Goal: Information Seeking & Learning: Learn about a topic

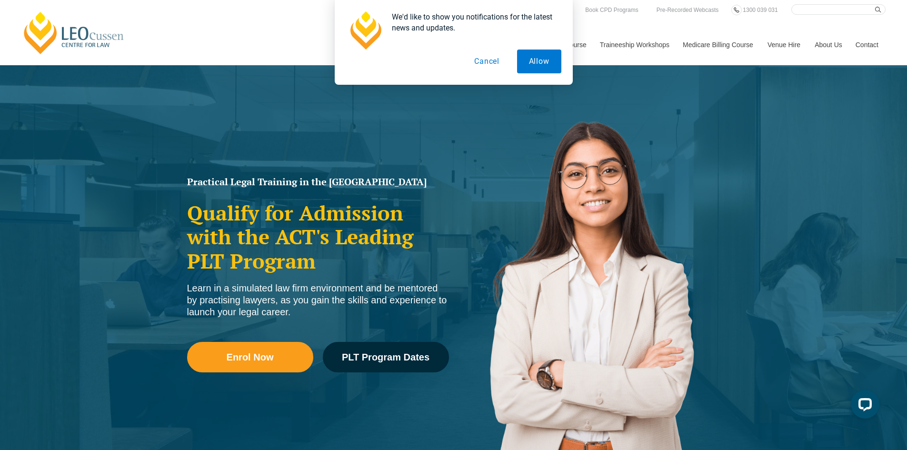
click at [484, 60] on button "Cancel" at bounding box center [486, 61] width 49 height 24
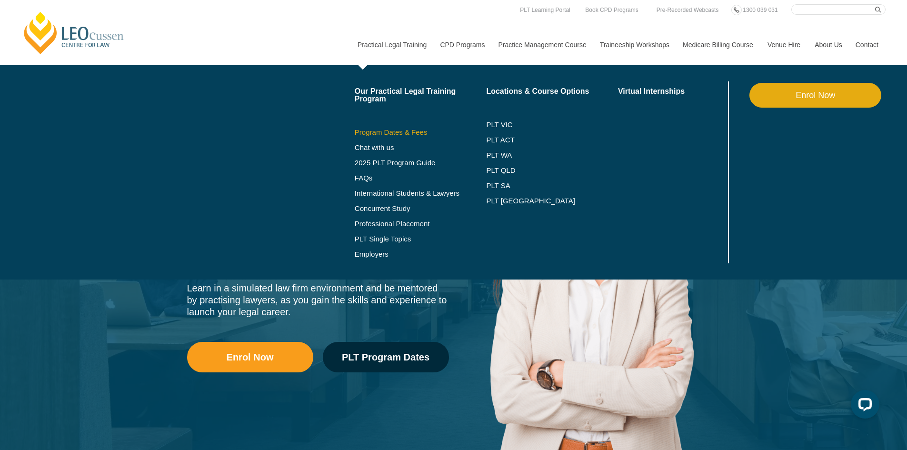
click at [395, 133] on link "Program Dates & Fees" at bounding box center [421, 132] width 132 height 8
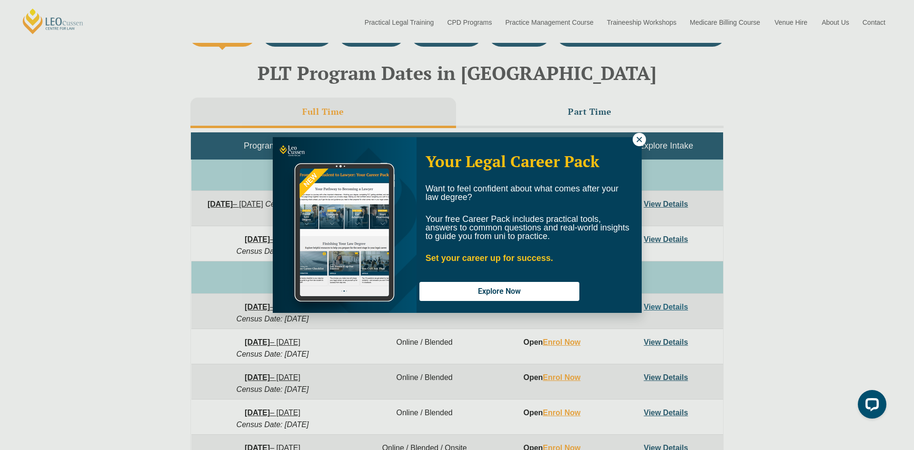
click at [639, 142] on icon at bounding box center [639, 139] width 9 height 9
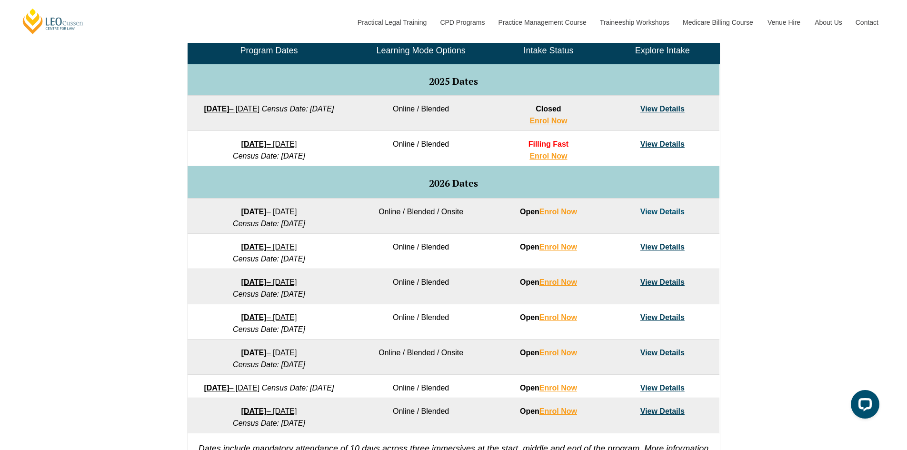
scroll to position [428, 0]
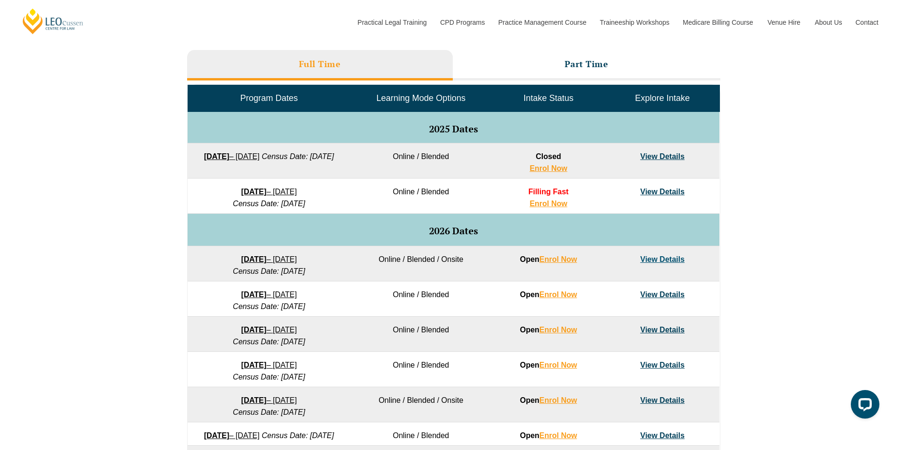
click at [284, 190] on link "8 December 2025 – 8 May 2026" at bounding box center [269, 191] width 56 height 8
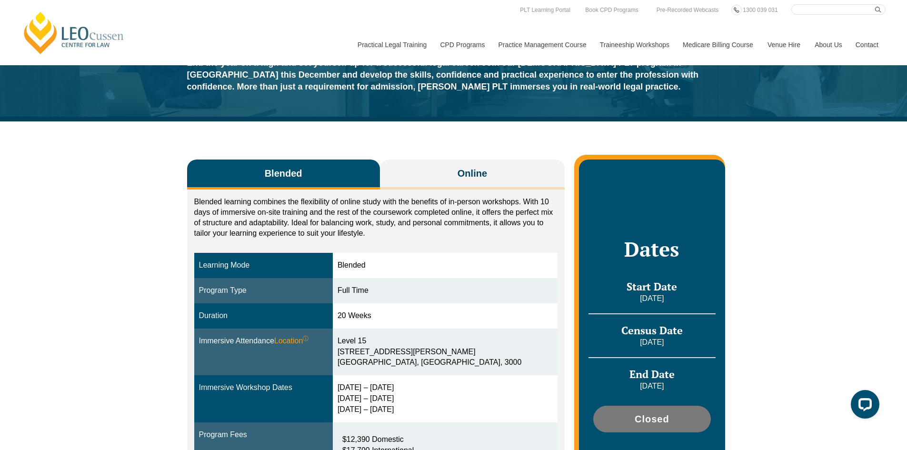
scroll to position [48, 0]
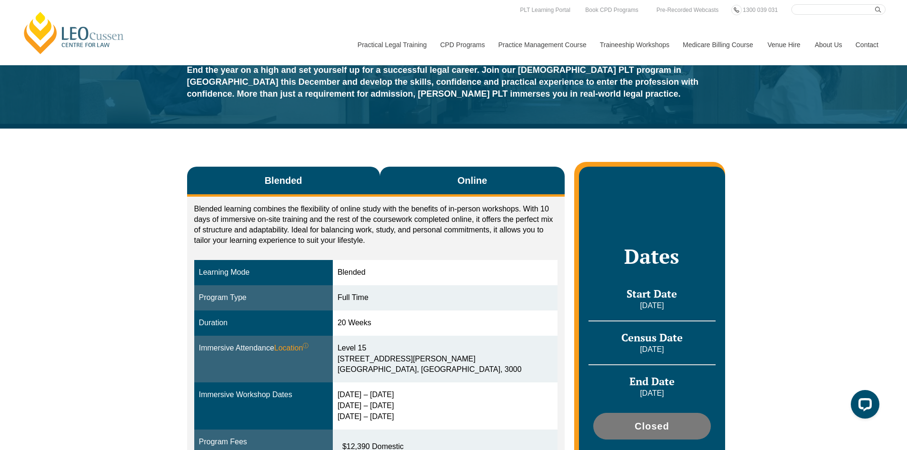
click at [469, 180] on span "Online" at bounding box center [472, 180] width 30 height 13
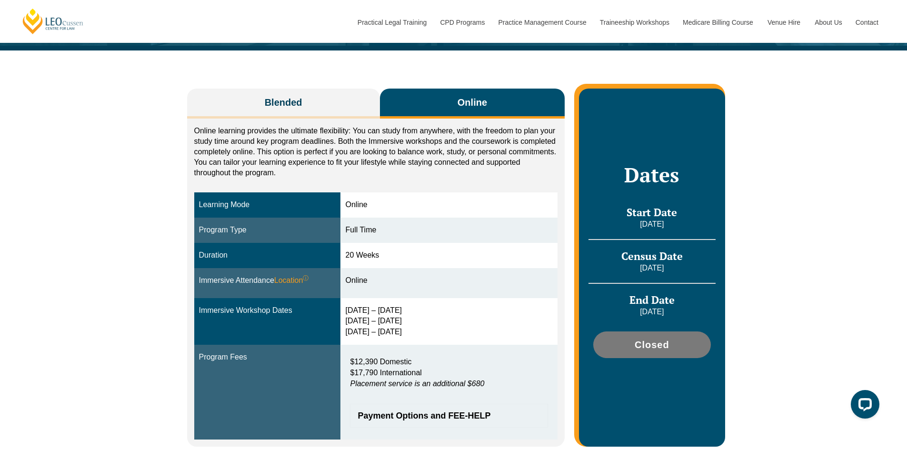
scroll to position [143, 0]
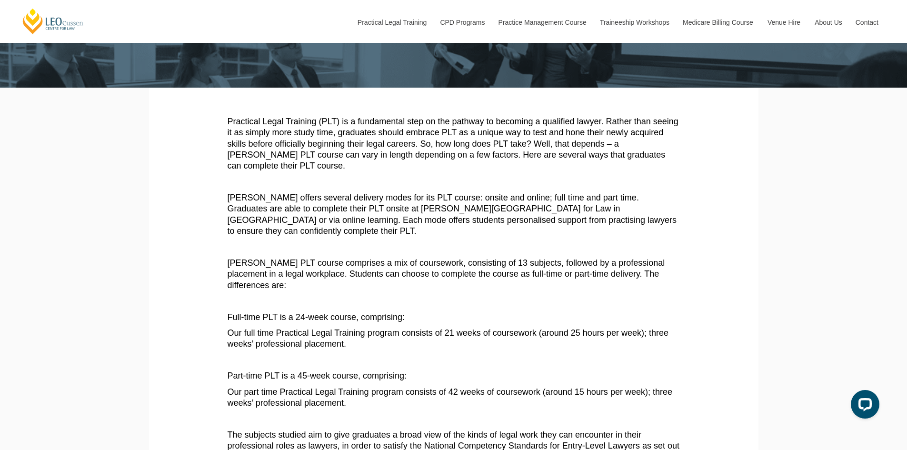
scroll to position [143, 0]
